Goal: Task Accomplishment & Management: Complete application form

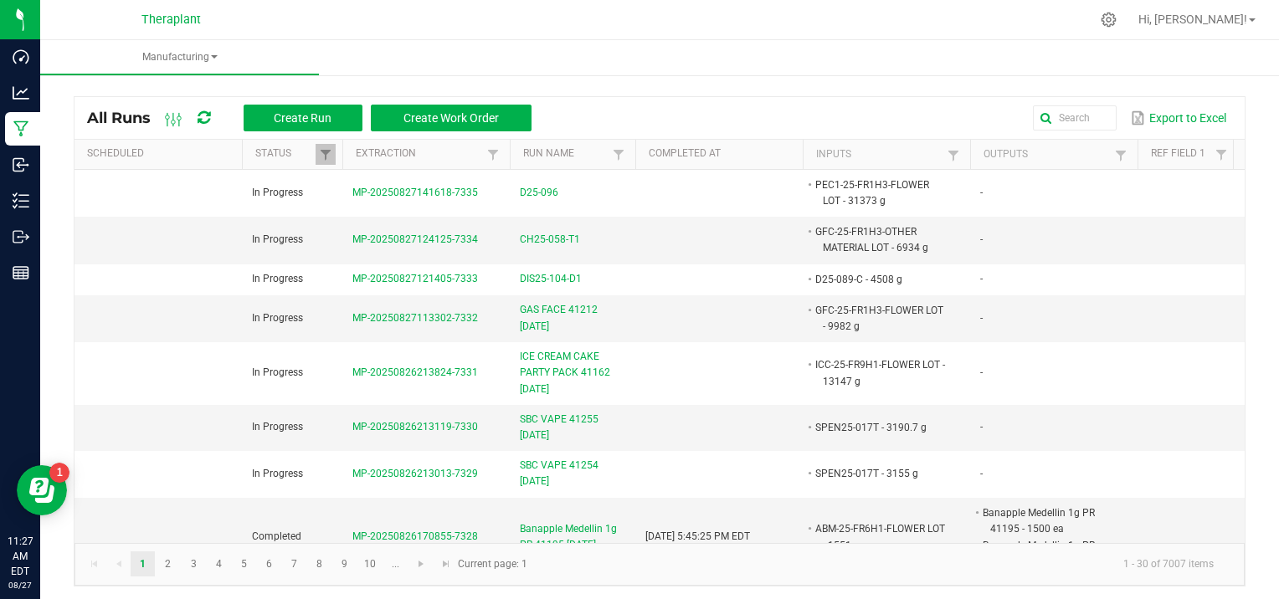
click at [389, 45] on ul "Manufacturing" at bounding box center [679, 58] width 1279 height 36
click at [134, 221] on td at bounding box center [158, 240] width 167 height 47
click at [1068, 120] on input "text" at bounding box center [927, 117] width 378 height 25
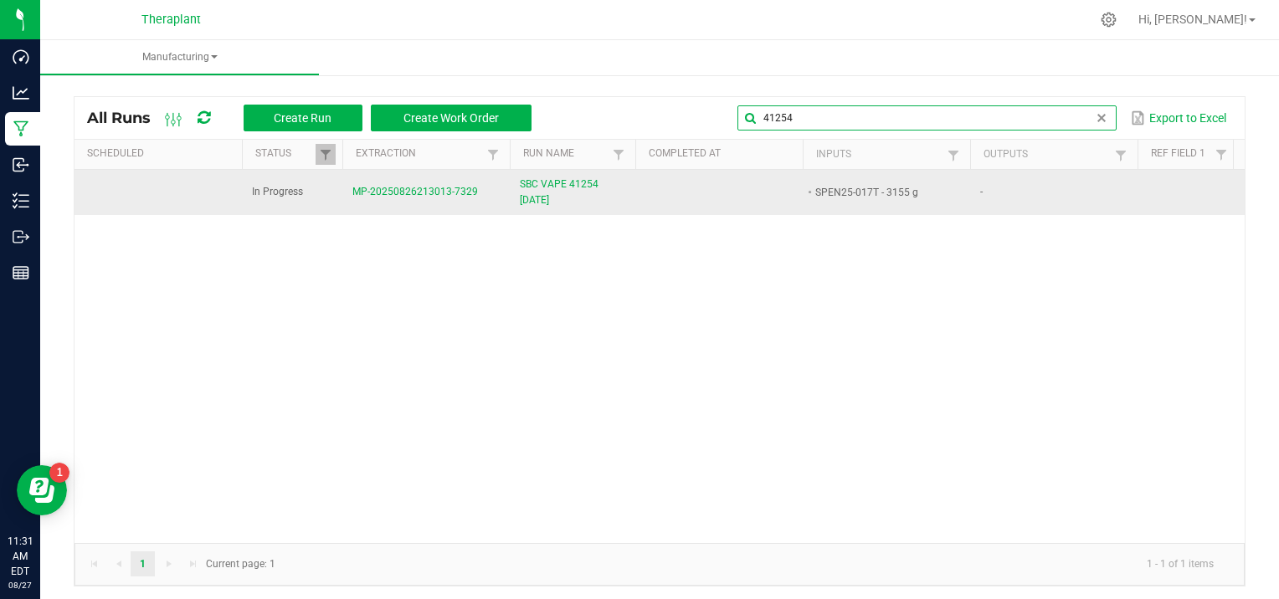
type input "41254"
click at [399, 198] on span "MP-20250826213013-7329" at bounding box center [415, 192] width 126 height 12
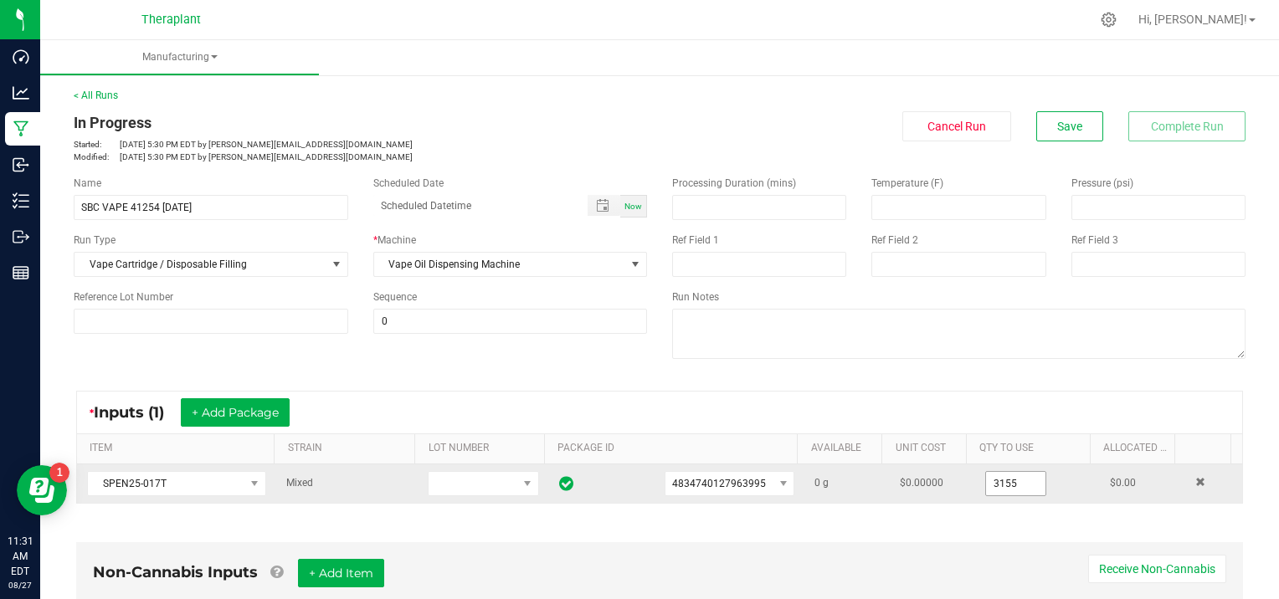
click at [1012, 482] on input "3155" at bounding box center [1015, 483] width 59 height 23
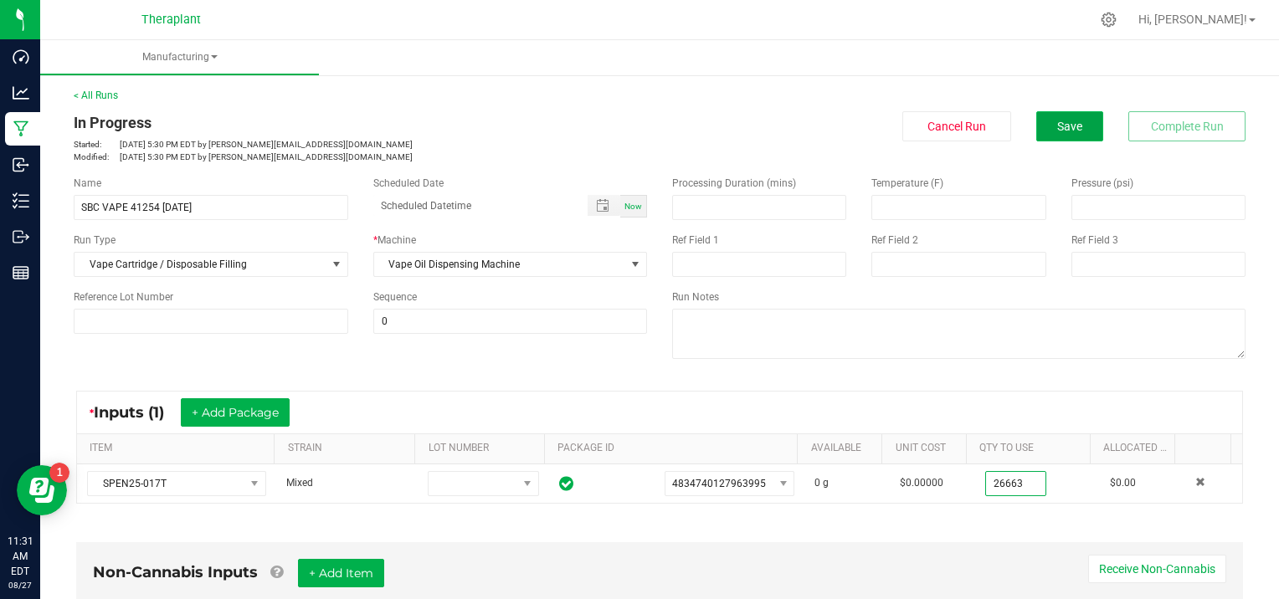
type input "3155.0000 g"
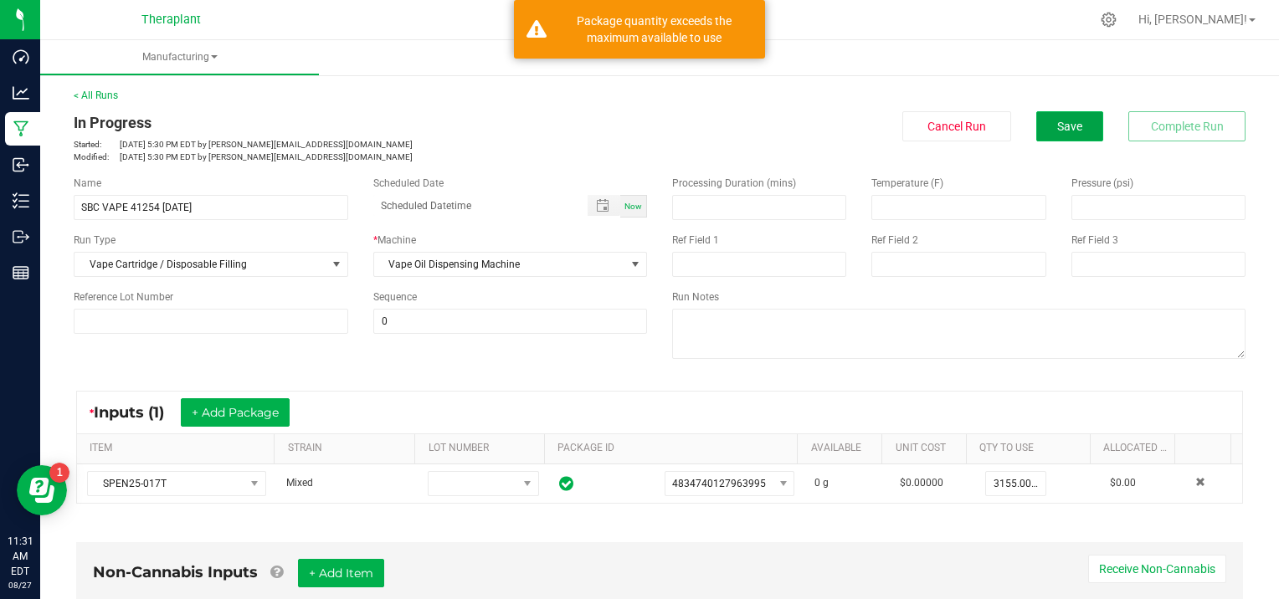
click at [1077, 122] on button "Save" at bounding box center [1069, 126] width 67 height 30
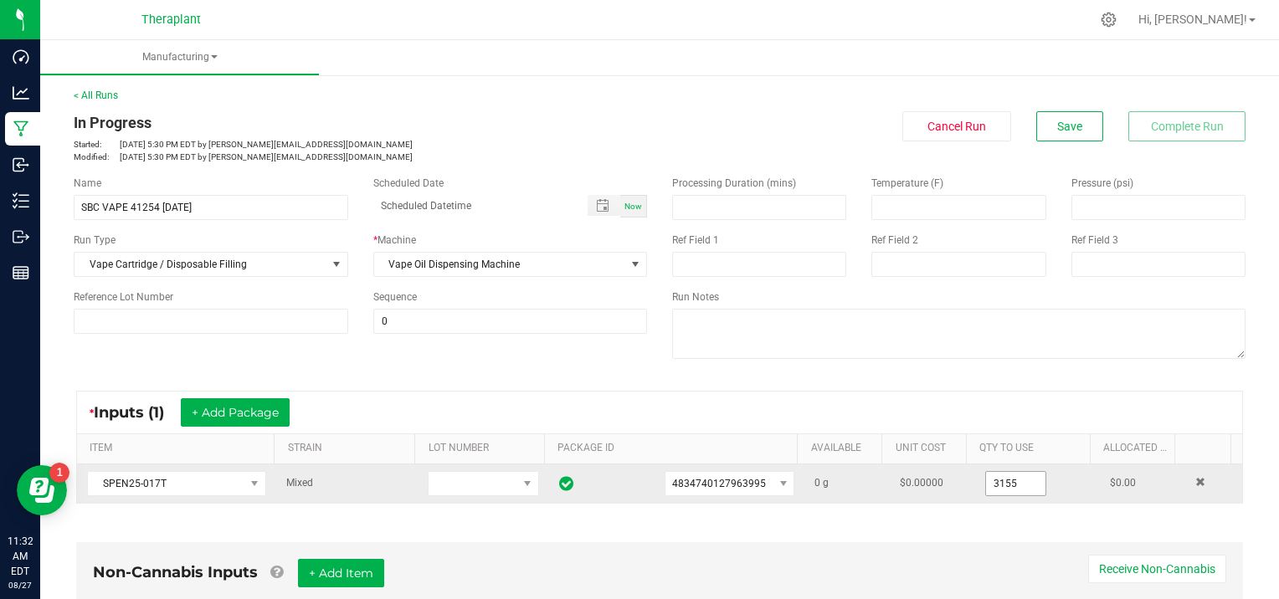
click at [1015, 481] on input "3155" at bounding box center [1015, 483] width 59 height 23
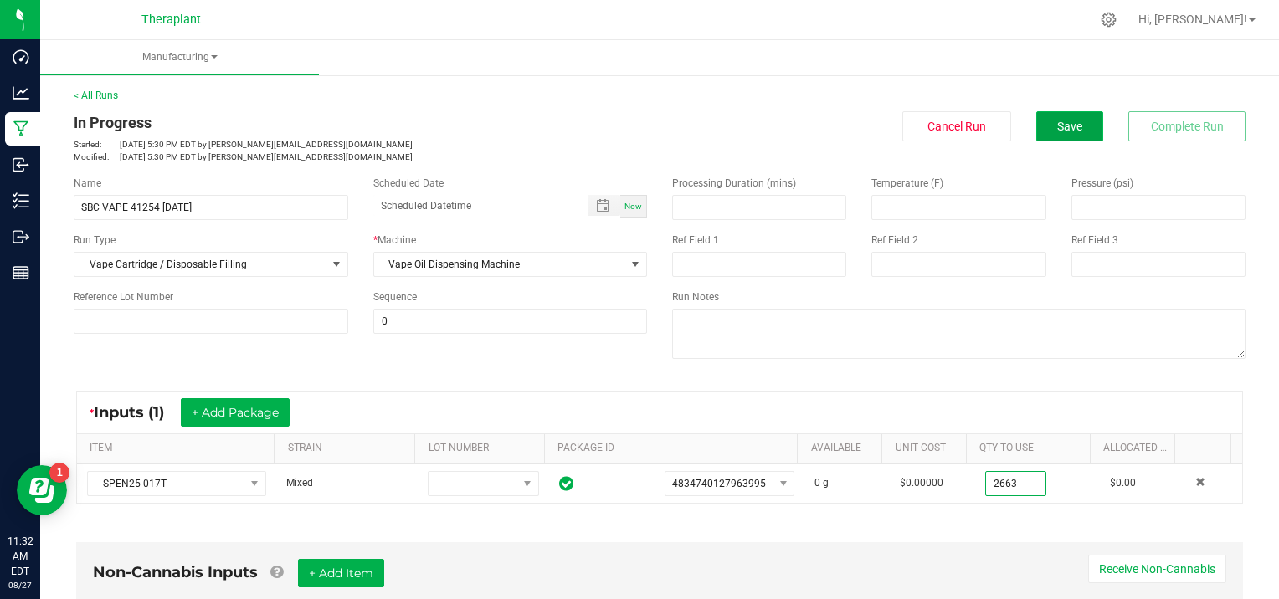
type input "2663.0000 g"
click at [1058, 127] on span "Save" at bounding box center [1069, 126] width 25 height 13
click at [1038, 125] on button "Save" at bounding box center [1069, 126] width 67 height 30
click at [1041, 114] on button "Save" at bounding box center [1069, 126] width 67 height 30
click at [105, 95] on link "< All Runs" at bounding box center [96, 96] width 44 height 12
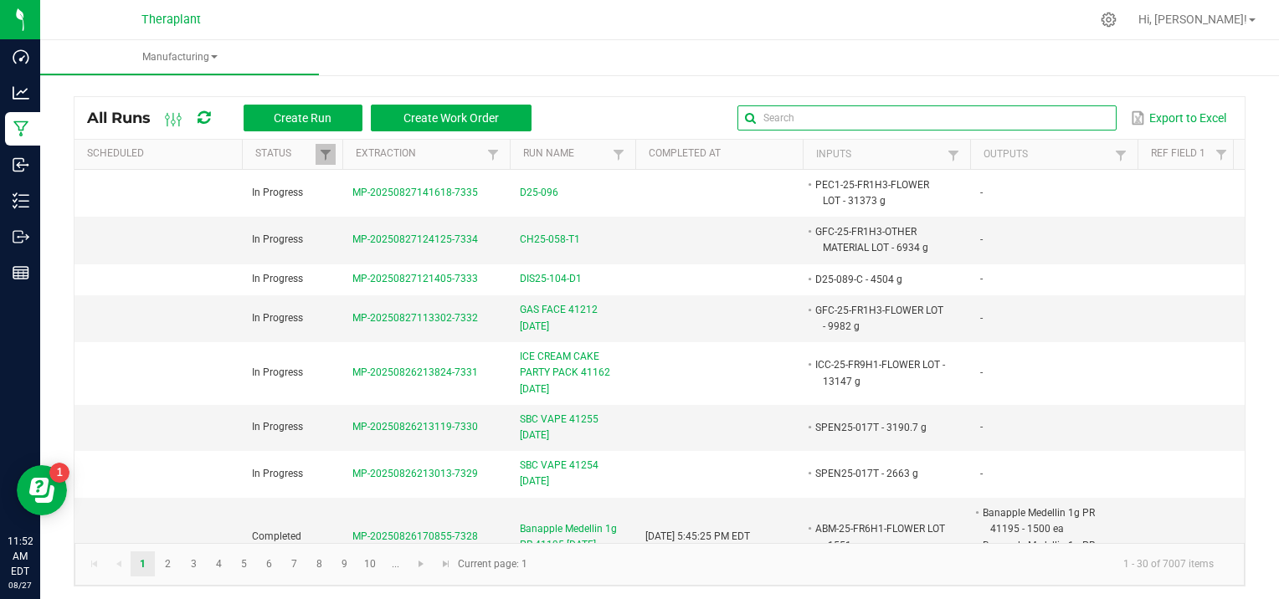
click at [1048, 113] on input "text" at bounding box center [927, 117] width 378 height 25
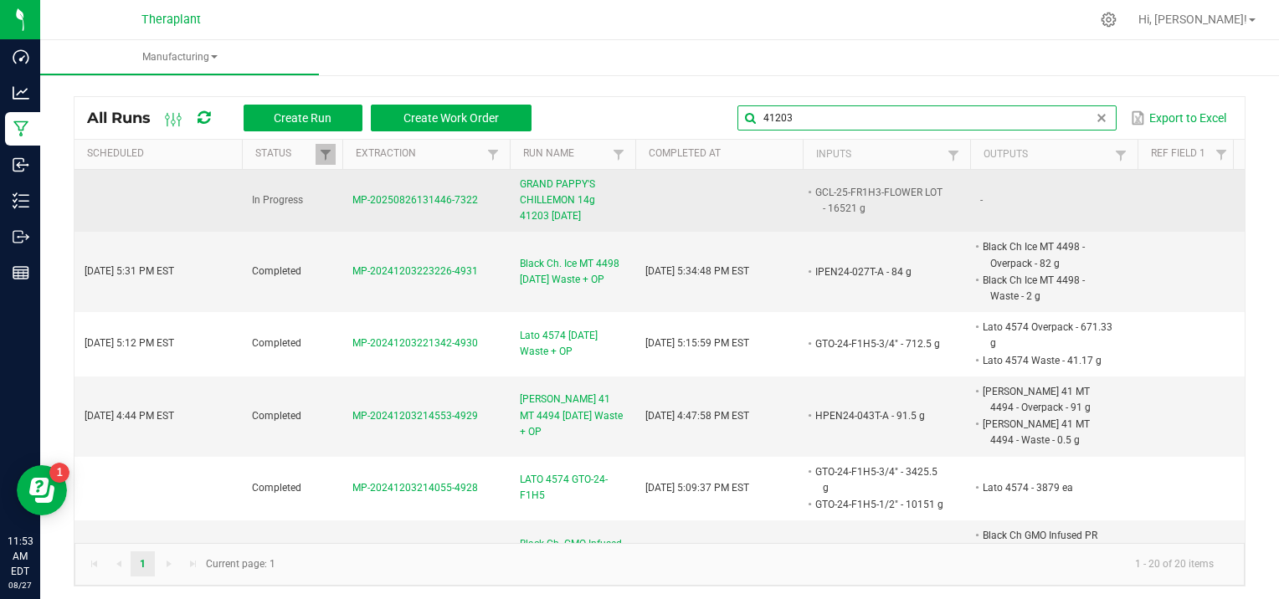
type input "41203"
click at [419, 195] on span "MP-20250826131446-7322" at bounding box center [415, 200] width 126 height 12
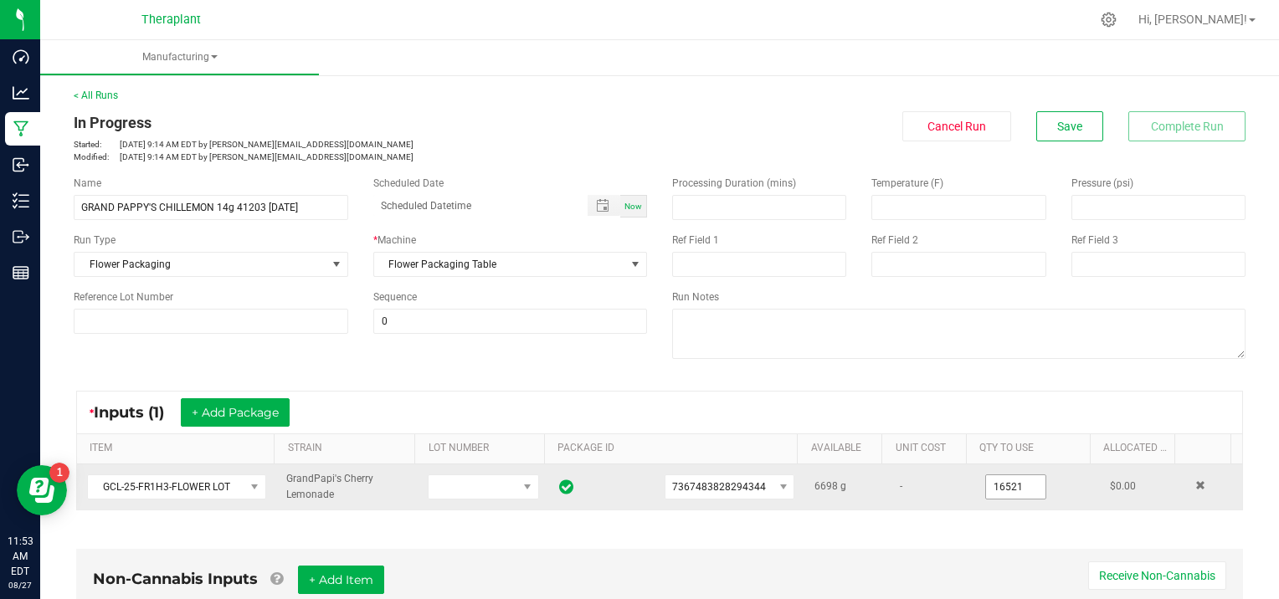
click at [1011, 485] on input "16521" at bounding box center [1015, 487] width 59 height 23
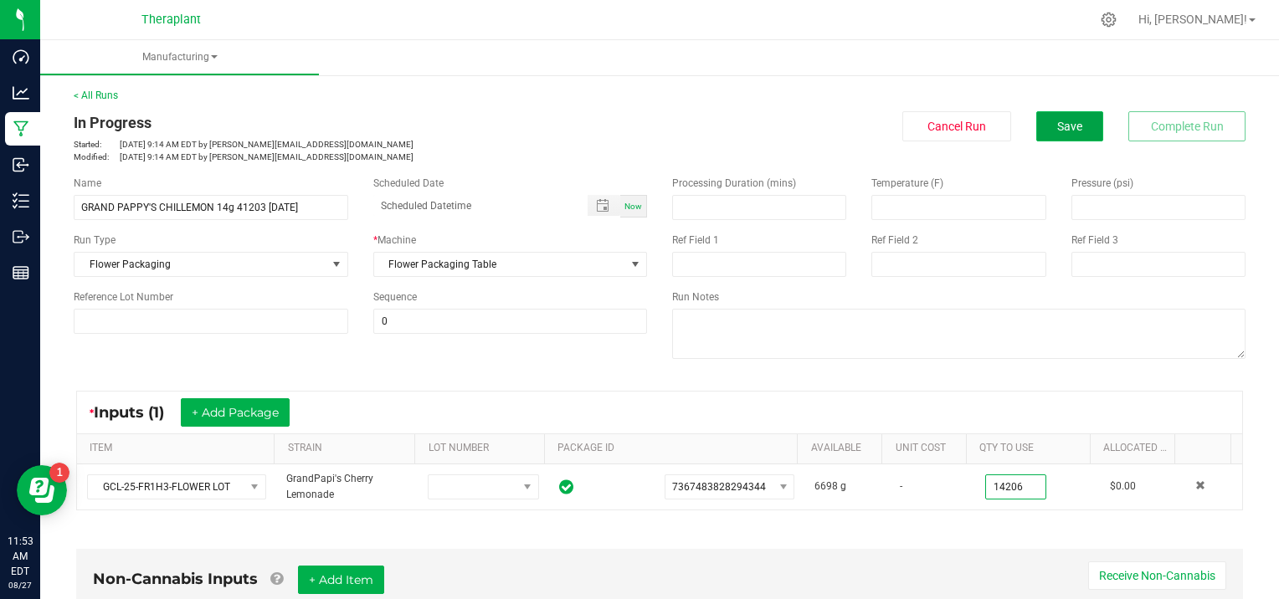
type input "14206.0000 g"
click at [1062, 127] on span "Save" at bounding box center [1069, 126] width 25 height 13
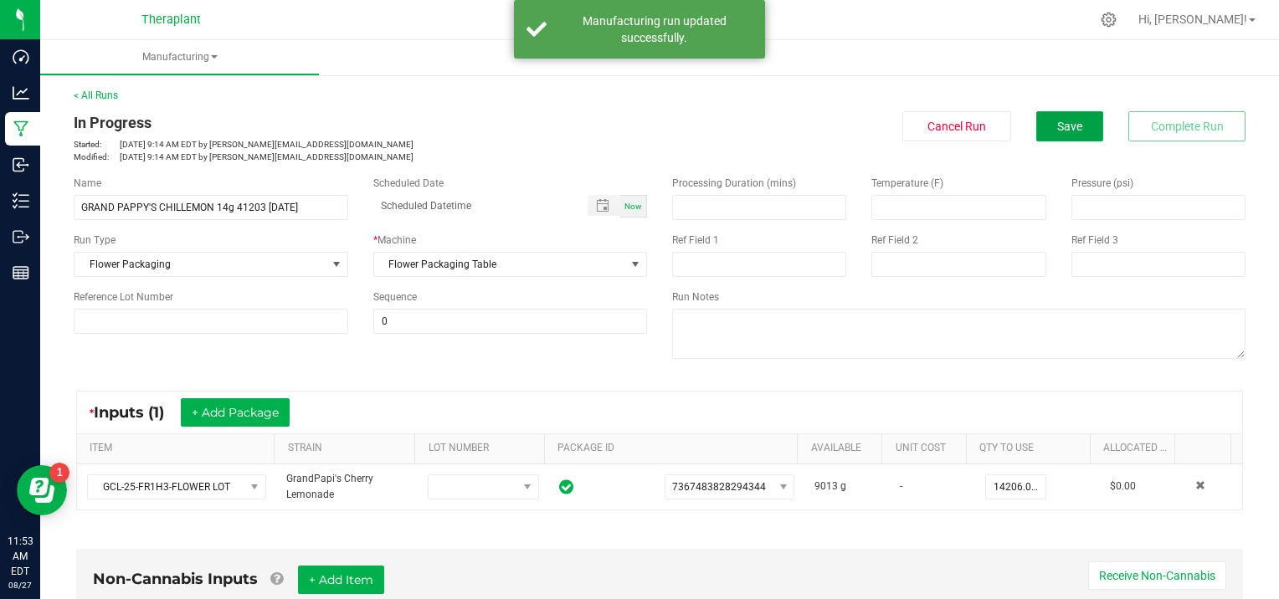
click at [1062, 127] on span "Save" at bounding box center [1069, 126] width 25 height 13
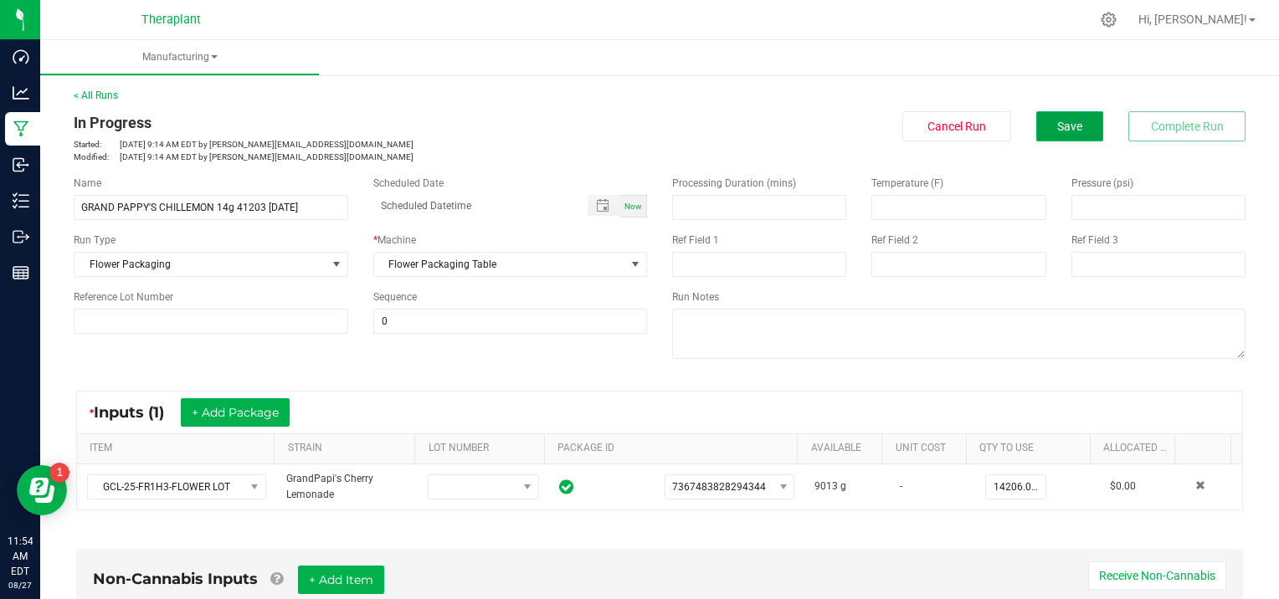
click at [1057, 126] on span "Save" at bounding box center [1069, 126] width 25 height 13
click at [1075, 107] on div "< All Runs In Progress Started: [DATE] 9:14 AM EDT by [PERSON_NAME][EMAIL_ADDRE…" at bounding box center [660, 125] width 1172 height 75
click at [1069, 126] on span "Save" at bounding box center [1069, 126] width 25 height 13
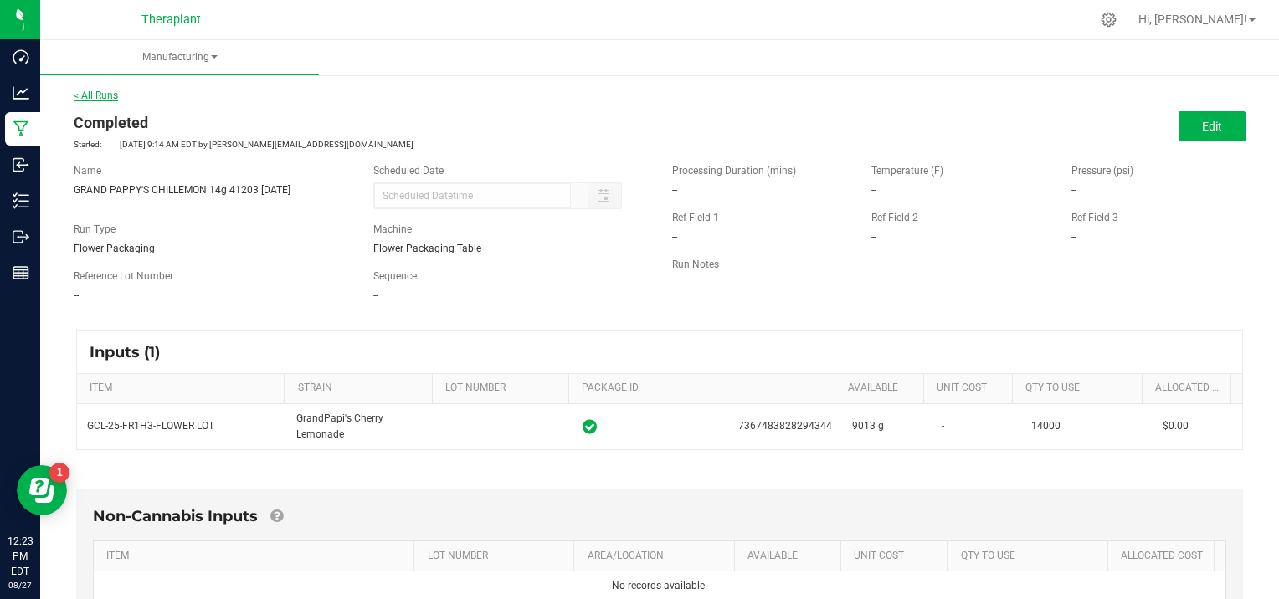
click at [94, 94] on link "< All Runs" at bounding box center [96, 96] width 44 height 12
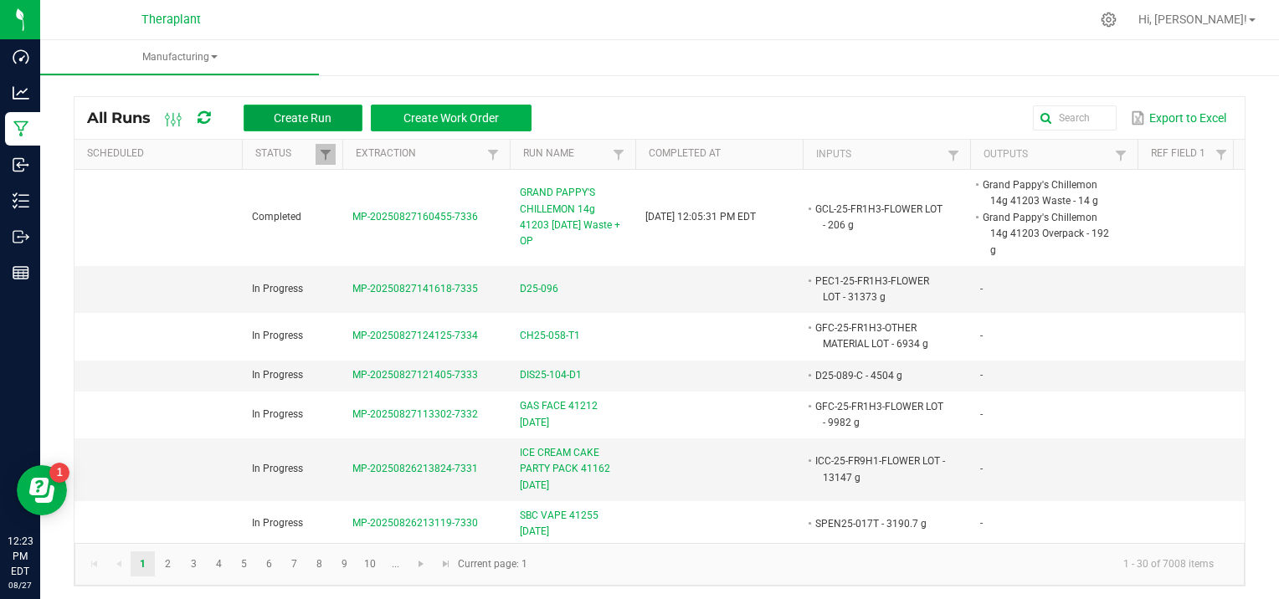
click at [317, 107] on button "Create Run" at bounding box center [303, 118] width 119 height 27
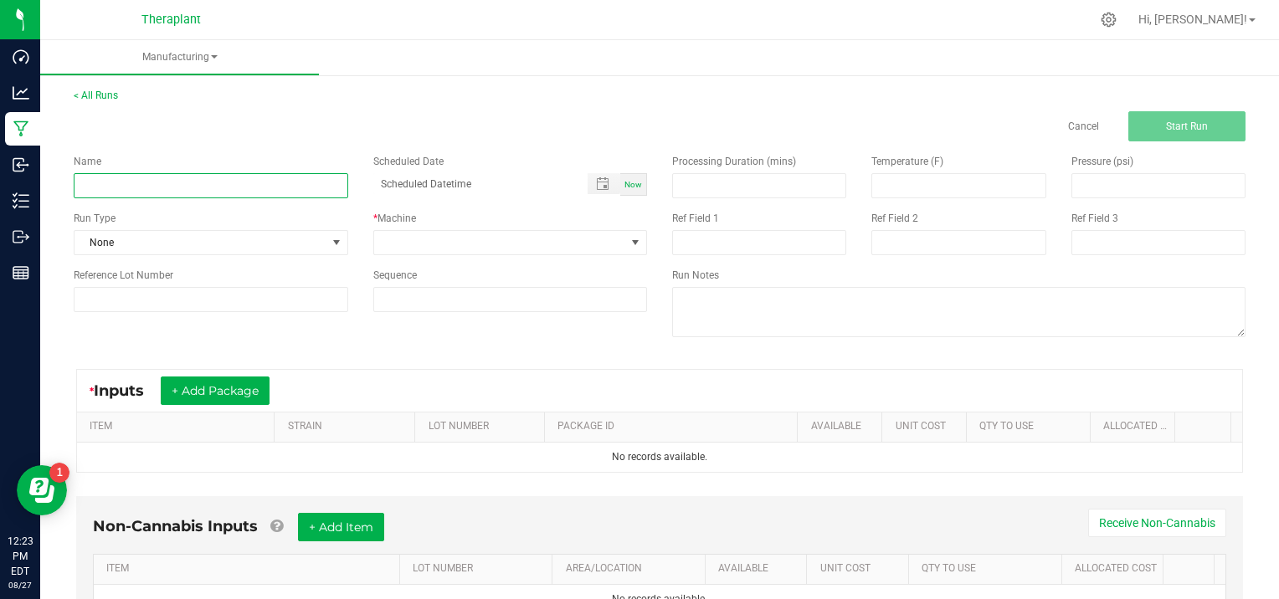
click at [128, 180] on input at bounding box center [211, 185] width 275 height 25
type input "BANPPLE MEDELLIN 41245 [DATE]"
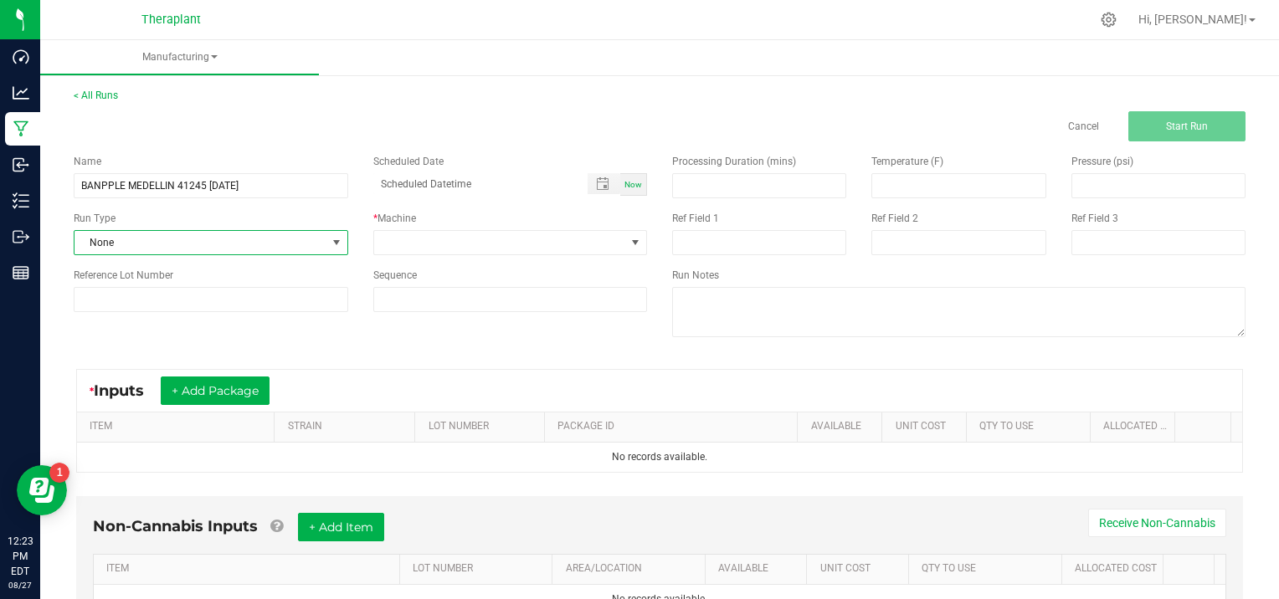
click at [333, 238] on span at bounding box center [336, 242] width 13 height 13
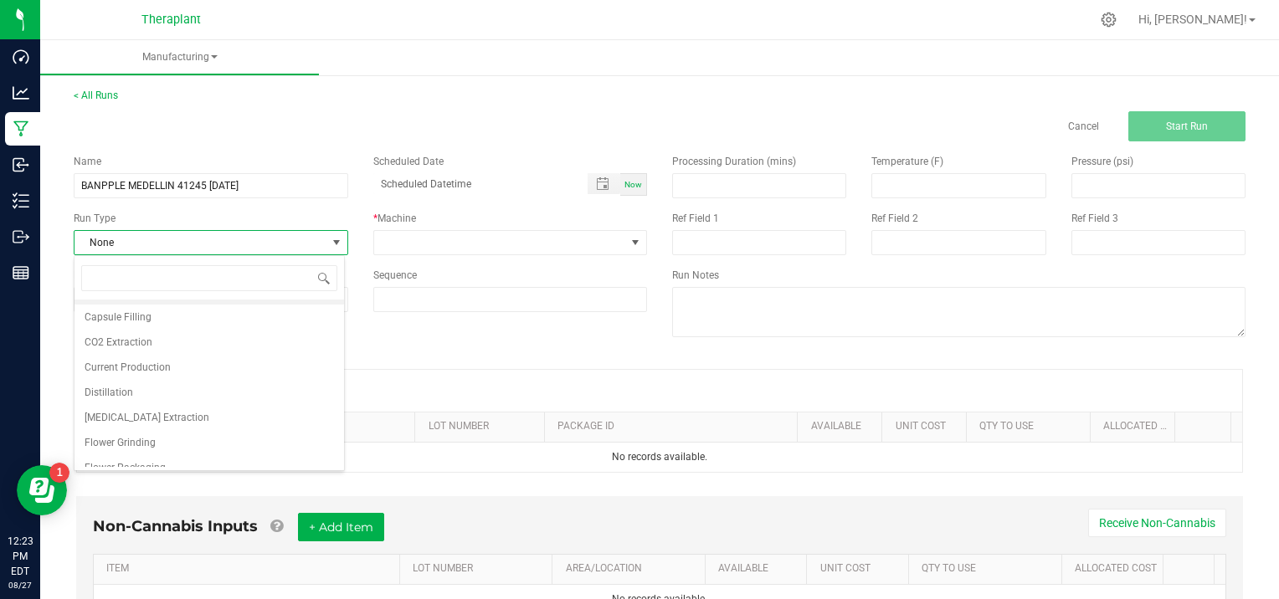
scroll to position [33, 0]
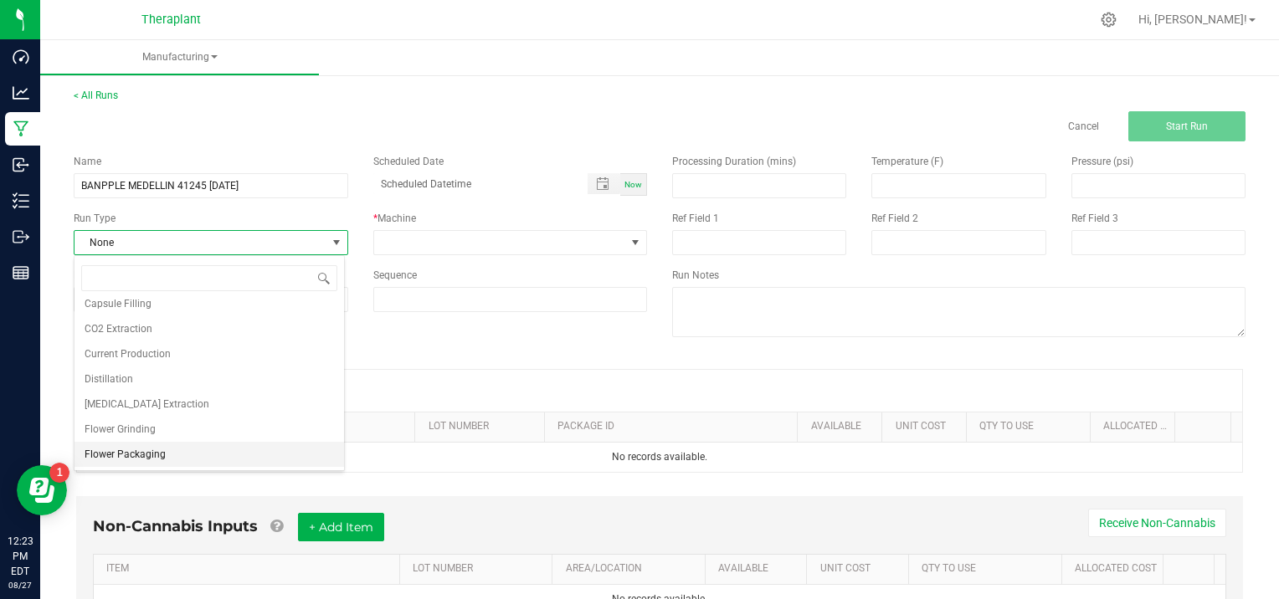
click at [224, 455] on li "Flower Packaging" at bounding box center [210, 454] width 270 height 25
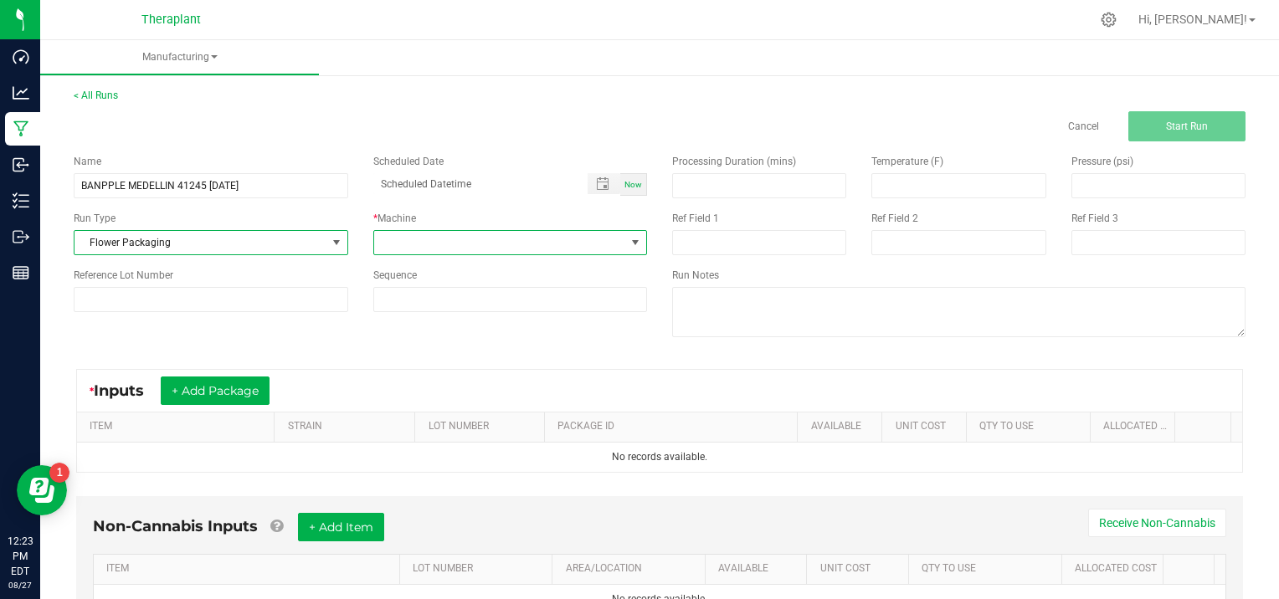
click at [633, 238] on span at bounding box center [635, 242] width 13 height 13
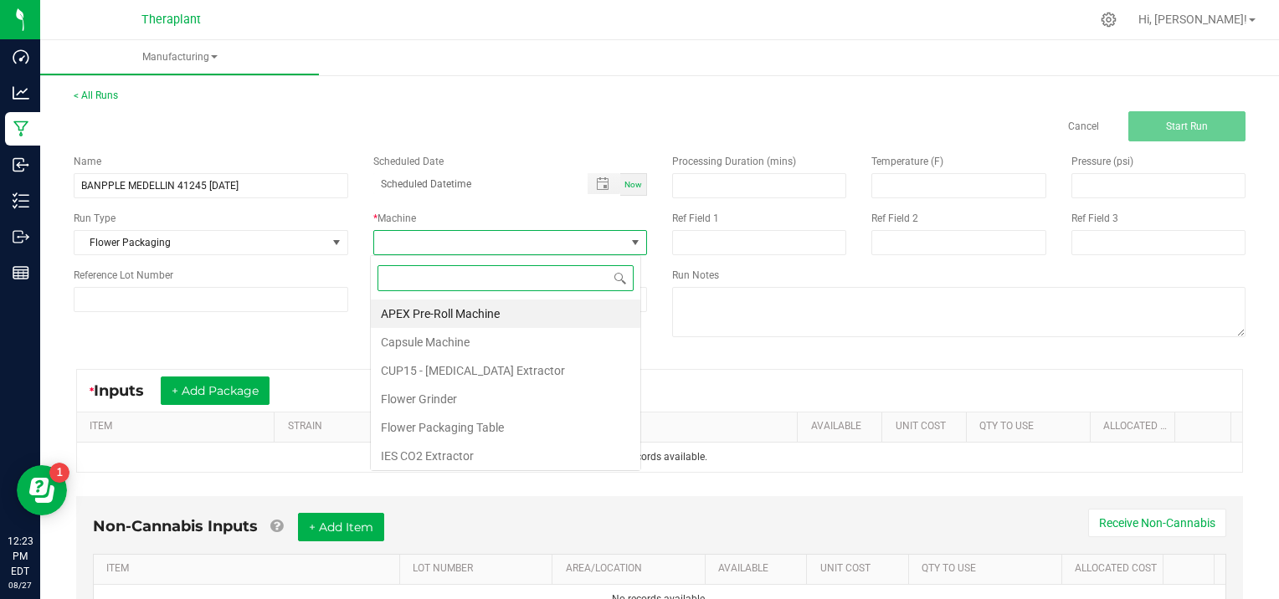
scroll to position [24, 270]
click at [512, 425] on li "Flower Packaging Table" at bounding box center [506, 428] width 270 height 28
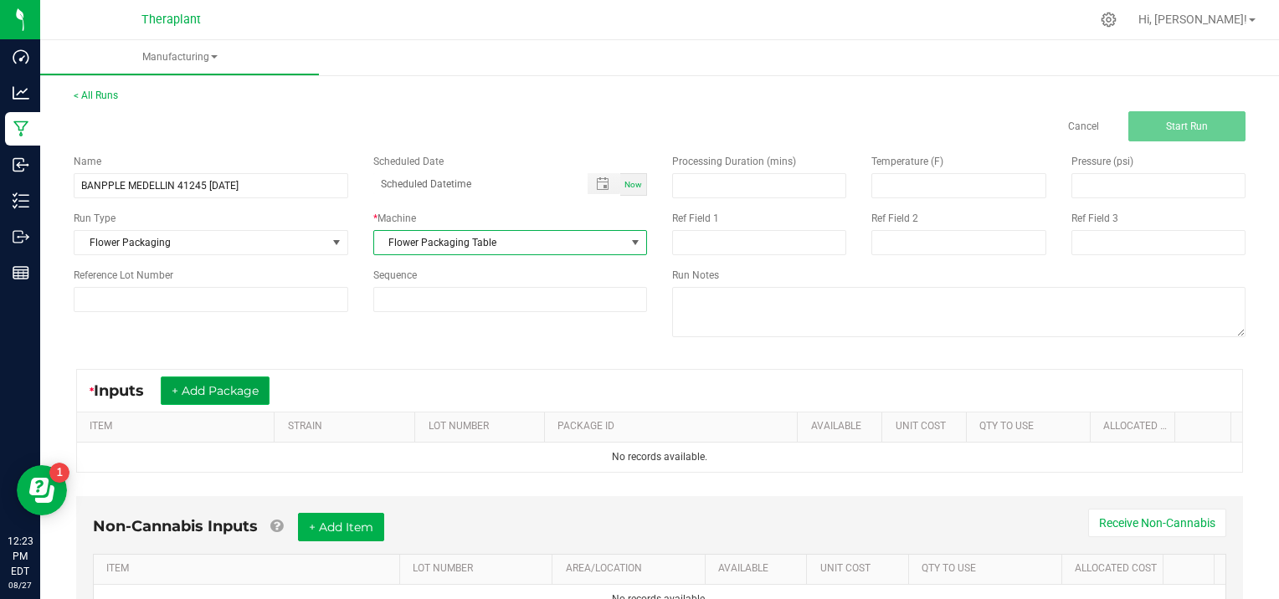
click at [251, 388] on button "+ Add Package" at bounding box center [215, 391] width 109 height 28
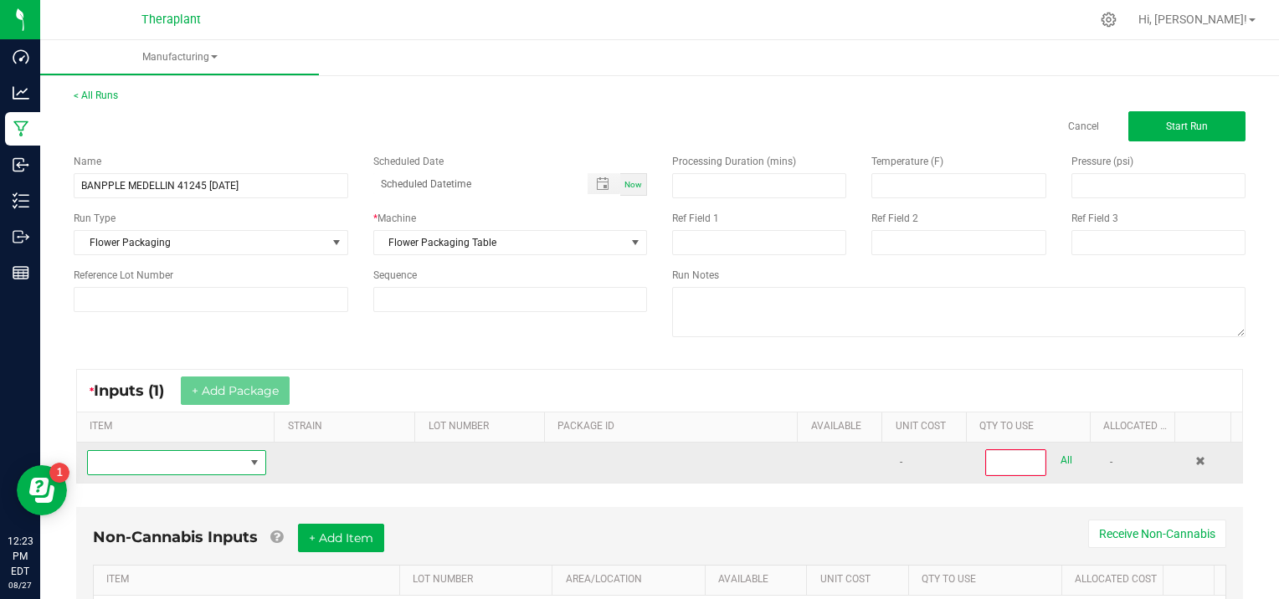
click at [148, 462] on span "NO DATA FOUND" at bounding box center [166, 462] width 157 height 23
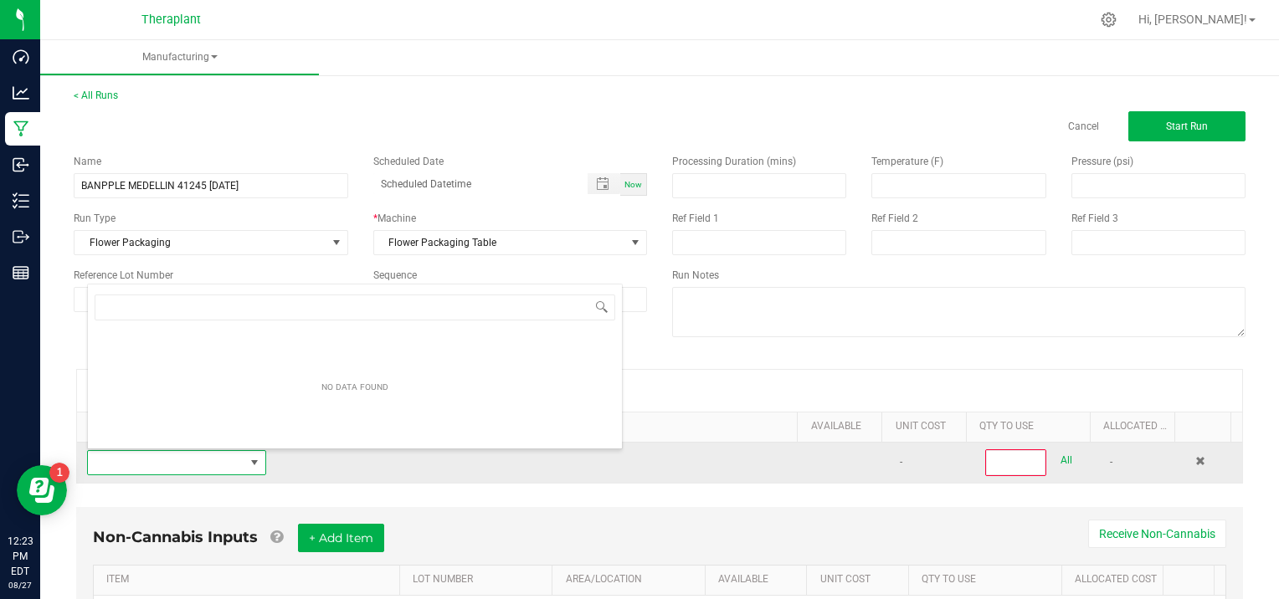
scroll to position [24, 172]
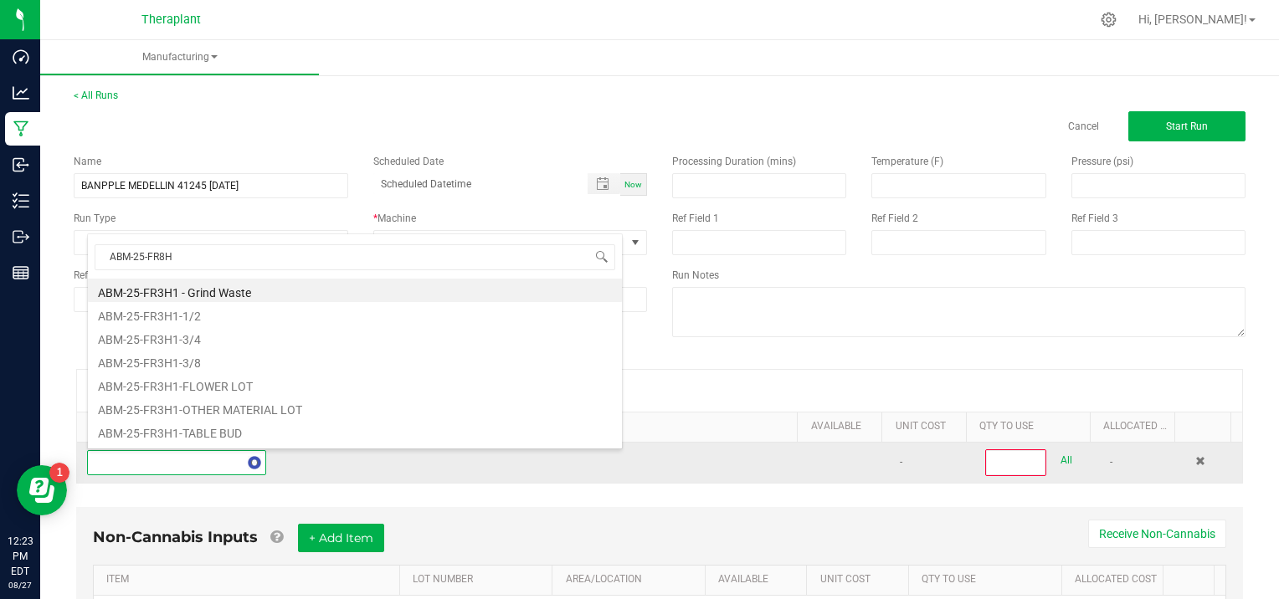
type input "ABM-25-FR8H2"
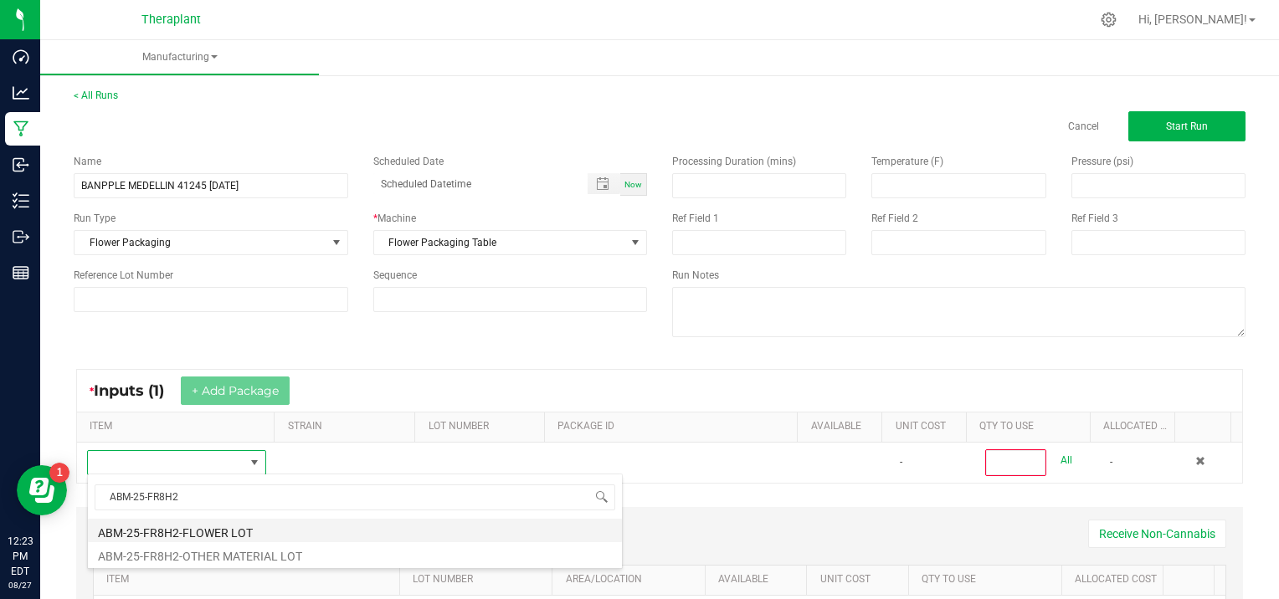
click at [260, 522] on li "ABM-25-FR8H2-FLOWER LOT" at bounding box center [355, 530] width 534 height 23
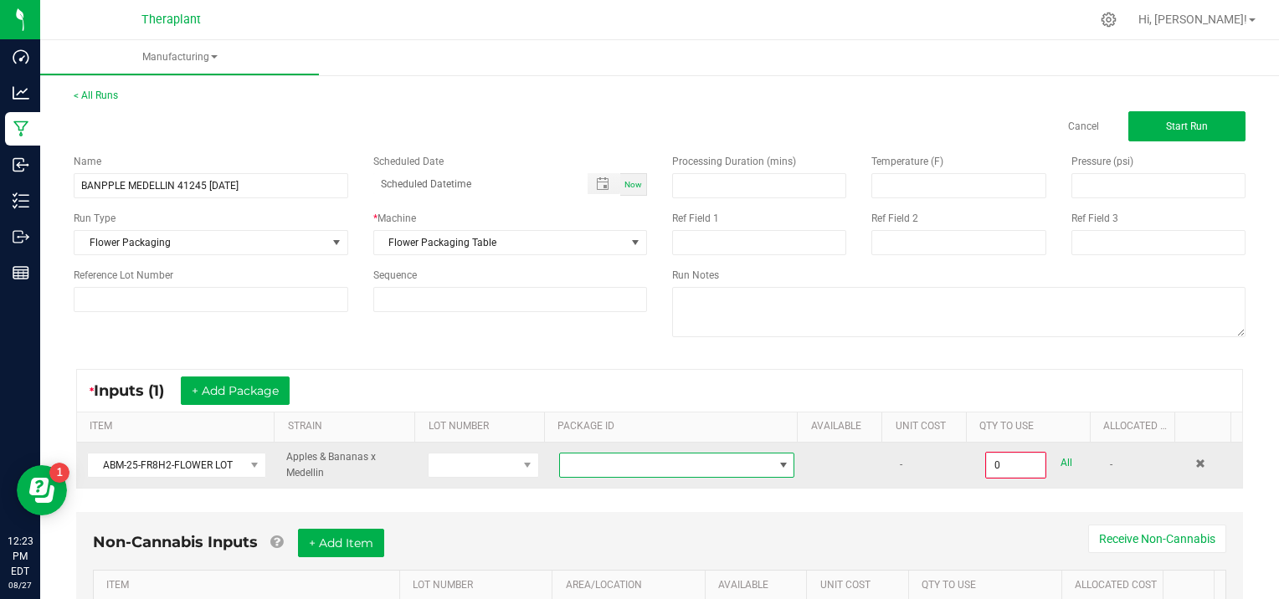
click at [777, 462] on span at bounding box center [783, 465] width 13 height 13
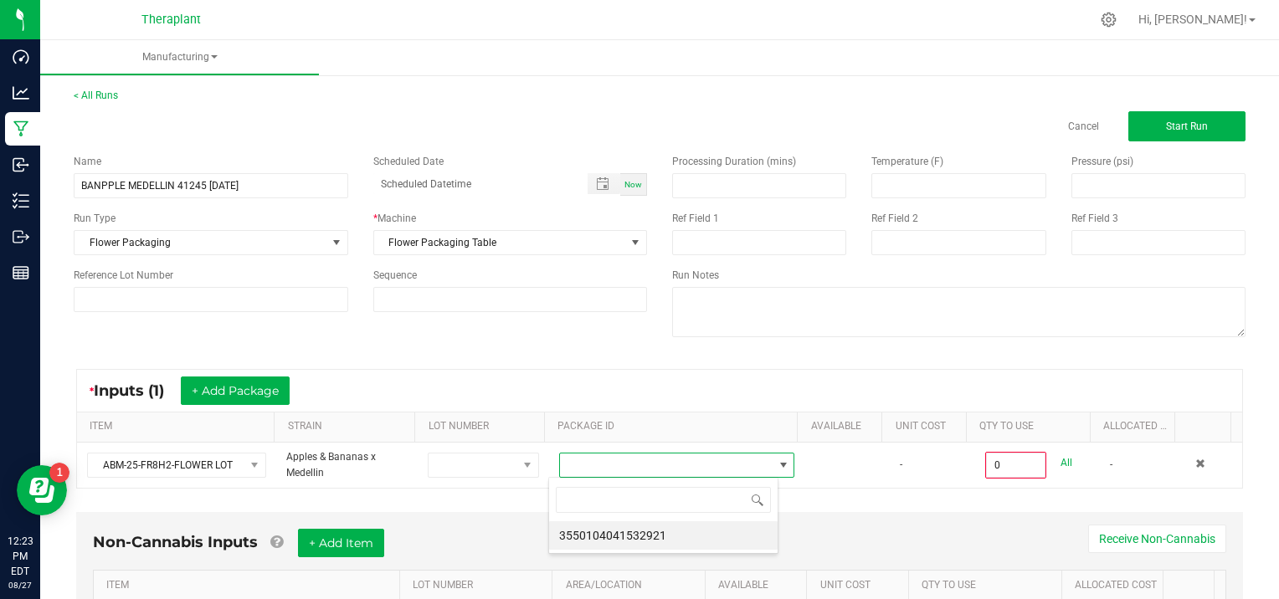
scroll to position [24, 229]
click at [692, 534] on li "3550104041532921" at bounding box center [663, 536] width 229 height 28
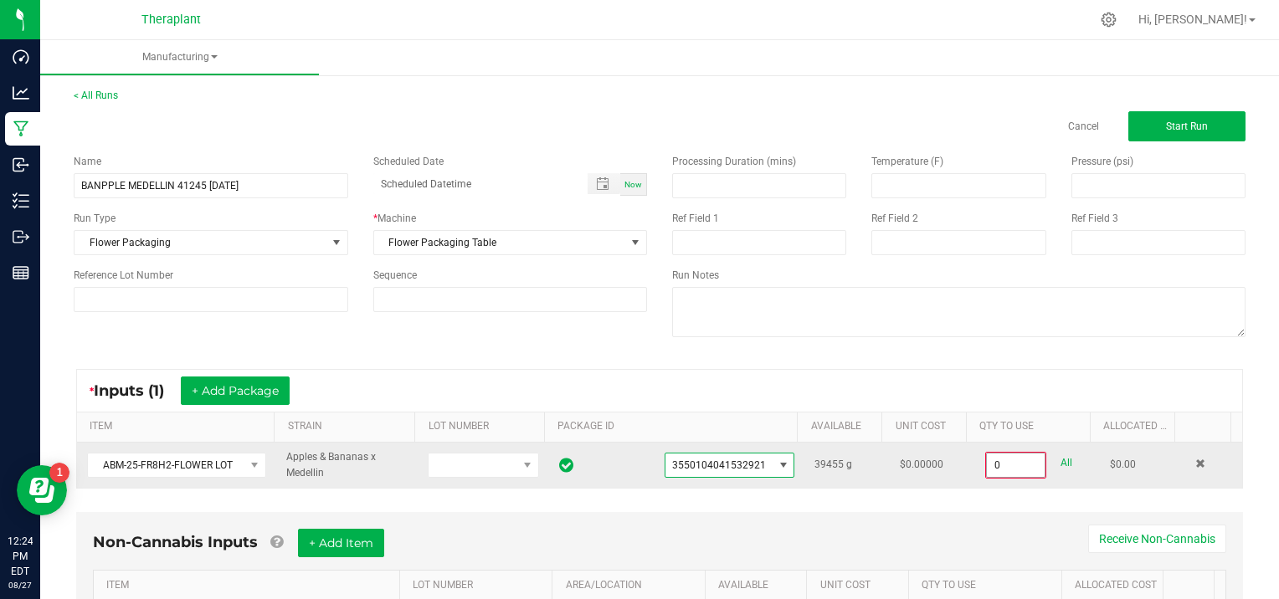
click at [1015, 459] on input "0" at bounding box center [1016, 465] width 58 height 23
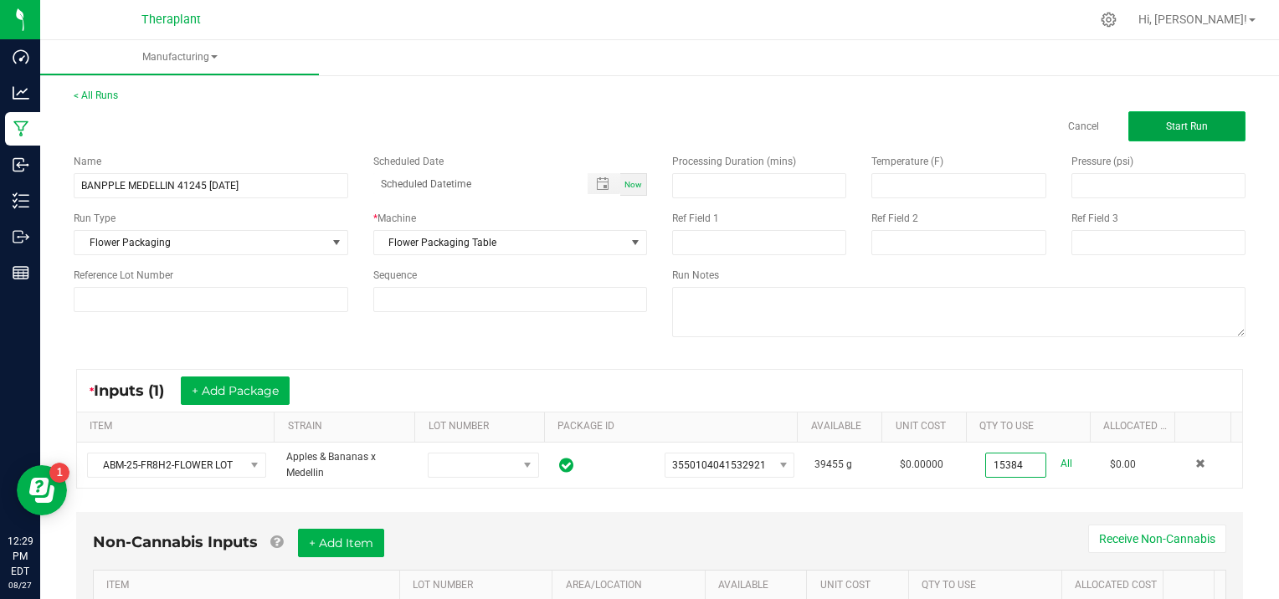
type input "15384.0000 g"
click at [1187, 126] on span "Start Run" at bounding box center [1187, 127] width 42 height 12
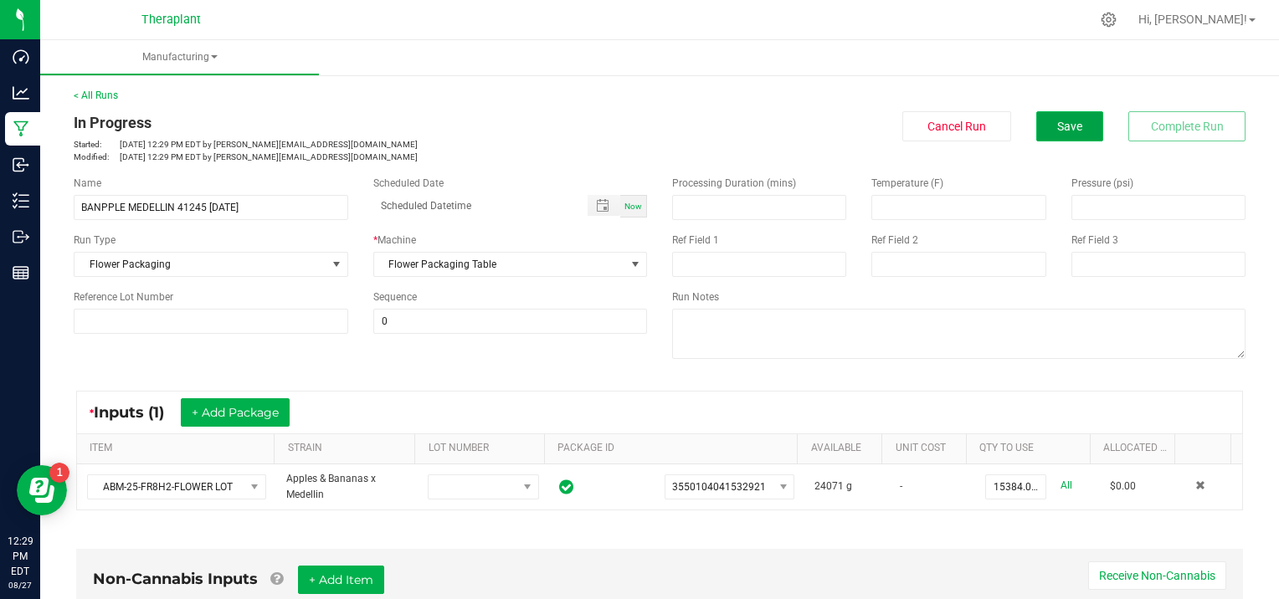
click at [1072, 128] on button "Save" at bounding box center [1069, 126] width 67 height 30
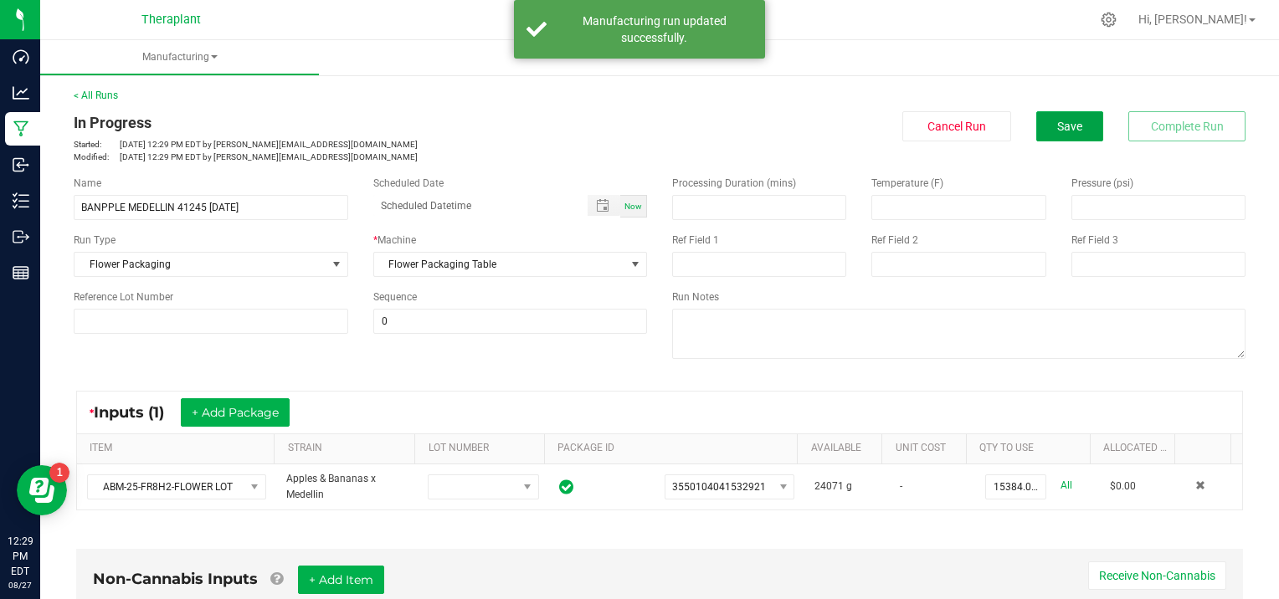
click at [1072, 128] on button "Save" at bounding box center [1069, 126] width 67 height 30
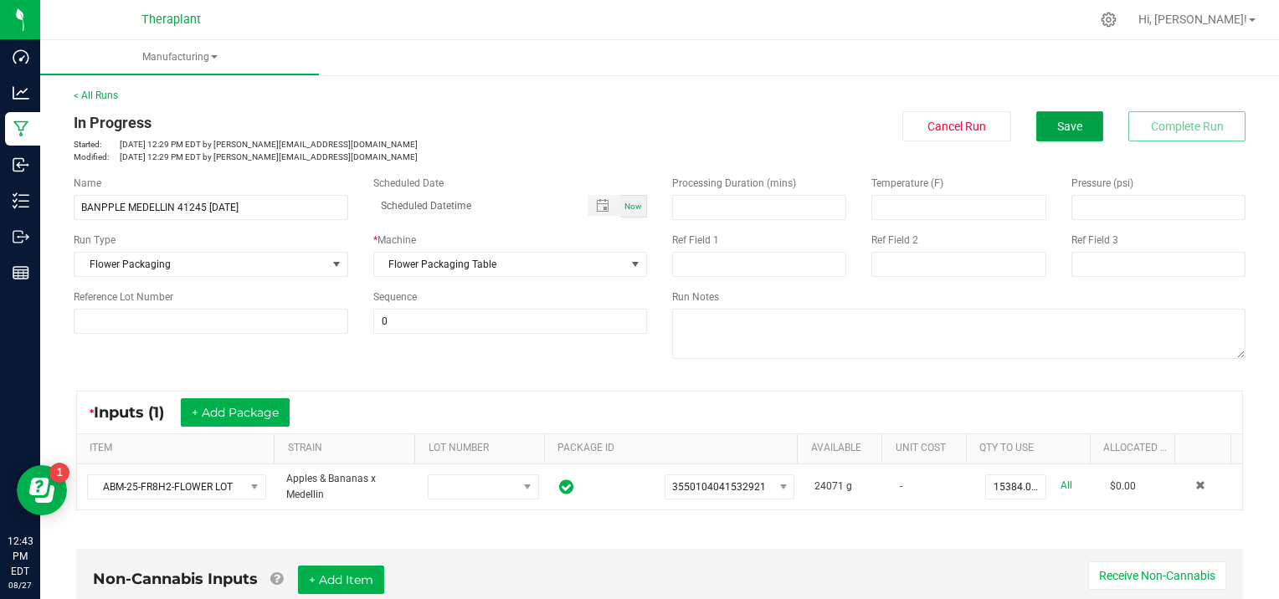
click at [1057, 127] on span "Save" at bounding box center [1069, 126] width 25 height 13
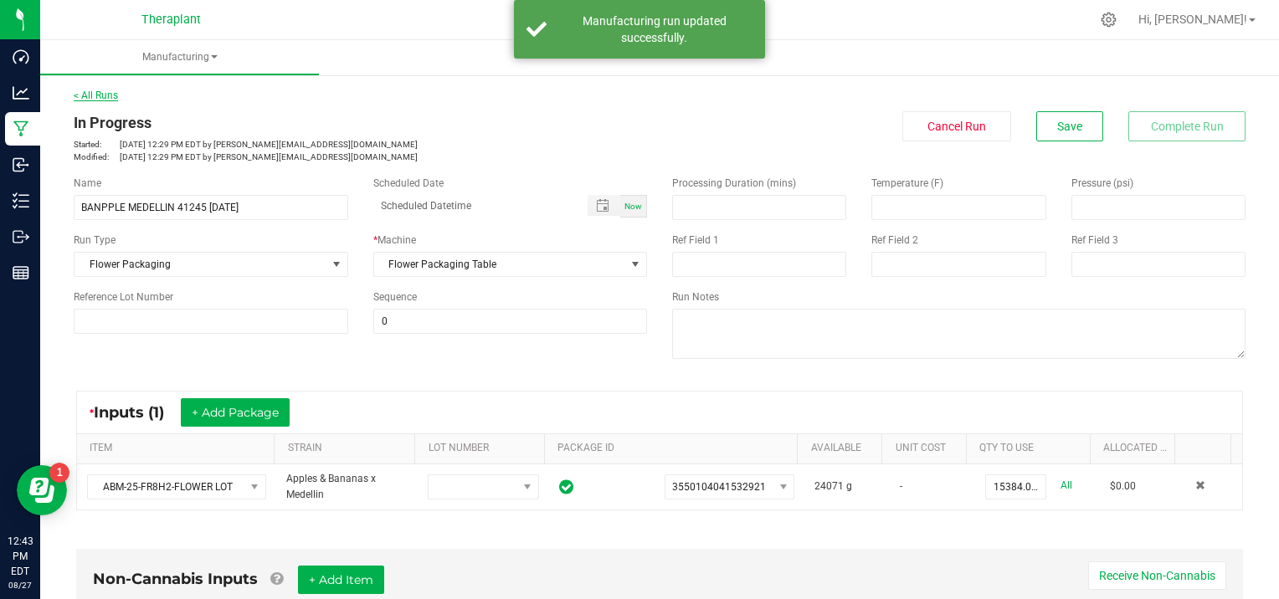
click at [97, 96] on link "< All Runs" at bounding box center [96, 96] width 44 height 12
